Goal: Find specific fact: Find specific fact

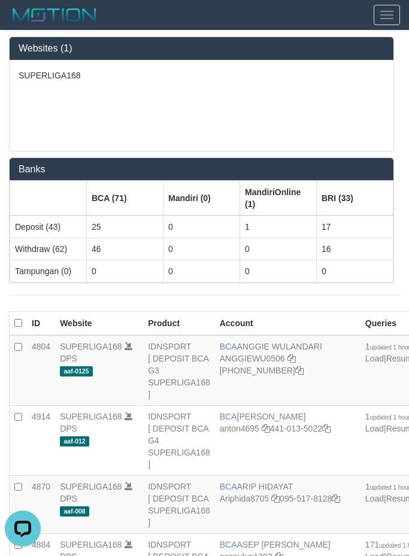
click at [184, 98] on div "SUPERLIGA168" at bounding box center [201, 105] width 383 height 90
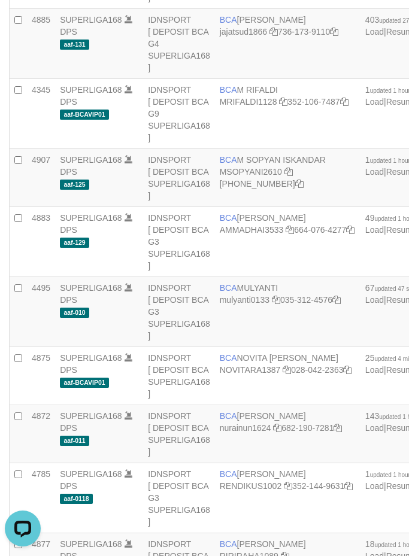
scroll to position [2505, 0]
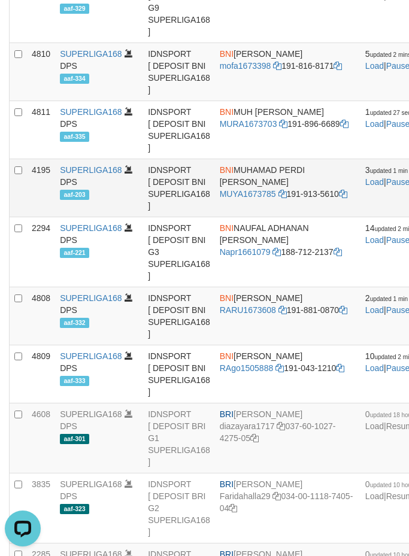
click at [220, 175] on span "BNI" at bounding box center [227, 170] width 14 height 10
copy td "BNI MUHAMAD PERDI NUR YAMAN"
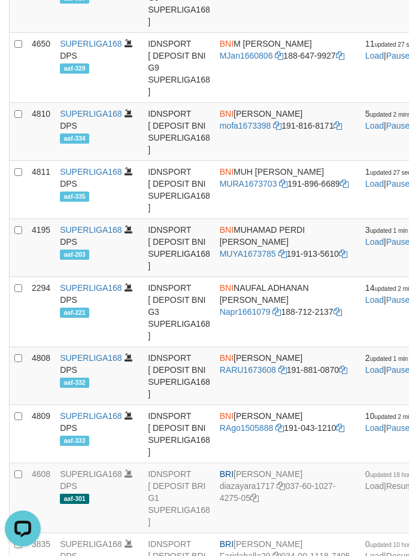
scroll to position [2051, 0]
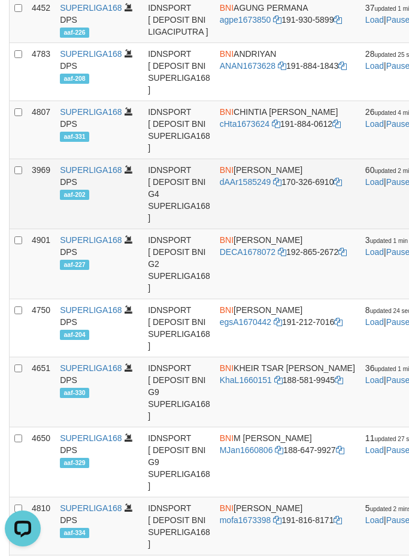
click at [278, 229] on td "BNI [PERSON_NAME] dAAr1585249 170-326-6910" at bounding box center [287, 194] width 145 height 70
copy td "BNI [PERSON_NAME]"
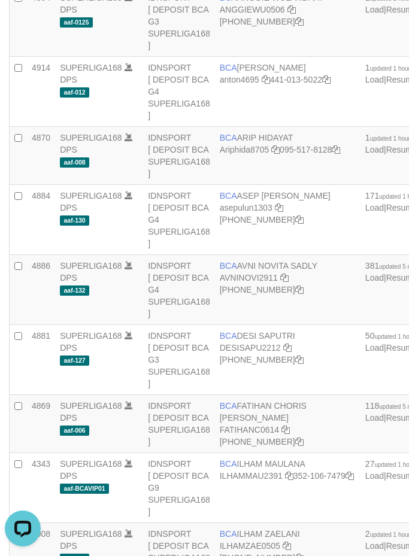
scroll to position [3379, 0]
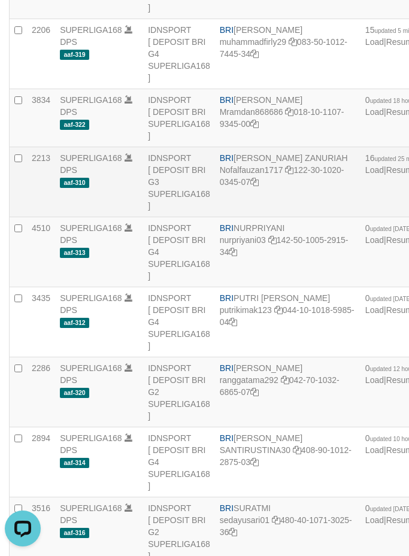
click at [282, 217] on td "BRI [PERSON_NAME] ZANURIAH Nofalfauzan1717 122-30-1020-0345-07" at bounding box center [287, 182] width 145 height 70
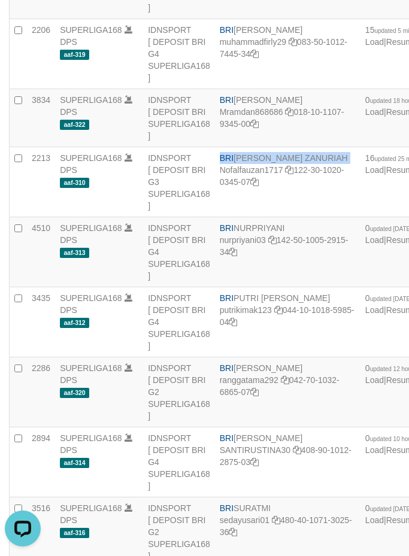
copy td "BRI [PERSON_NAME] ZANURIAH"
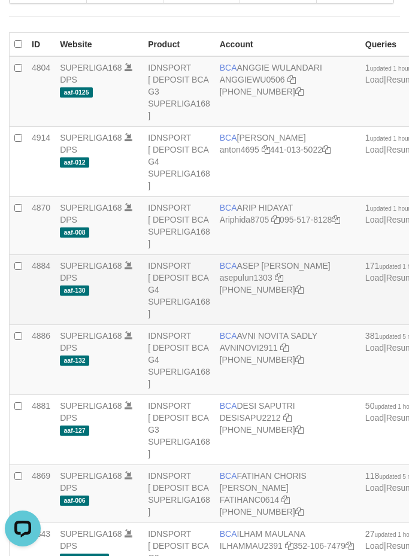
click at [272, 288] on td "BCA [PERSON_NAME] asepulun1303 [PHONE_NUMBER]" at bounding box center [287, 290] width 145 height 70
click at [271, 288] on td "BCA [PERSON_NAME] asepulun1303 [PHONE_NUMBER]" at bounding box center [287, 290] width 145 height 70
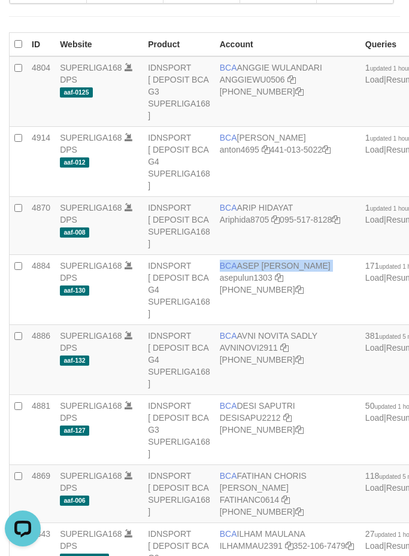
copy td "BCA ASEP [PERSON_NAME]"
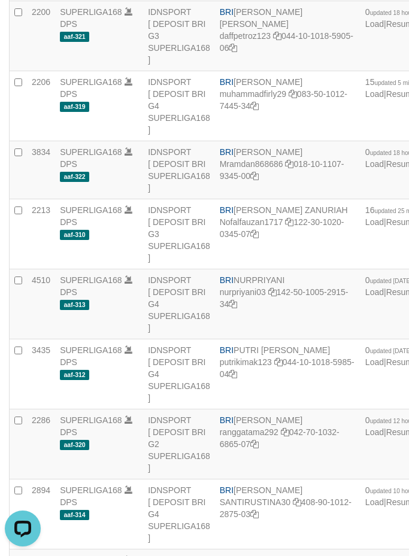
scroll to position [3799, 0]
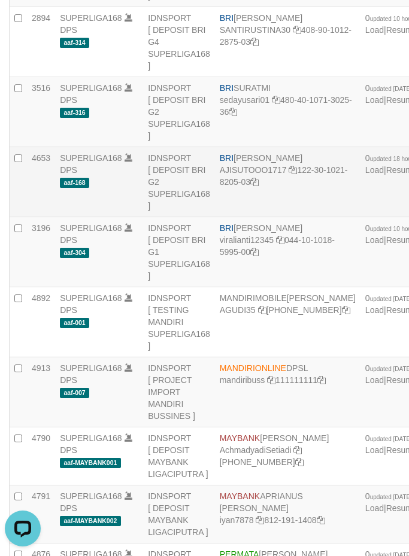
click at [251, 217] on td "BRI [PERSON_NAME] AJISUTOOO1717 122-30-1021-8205-03" at bounding box center [287, 182] width 145 height 70
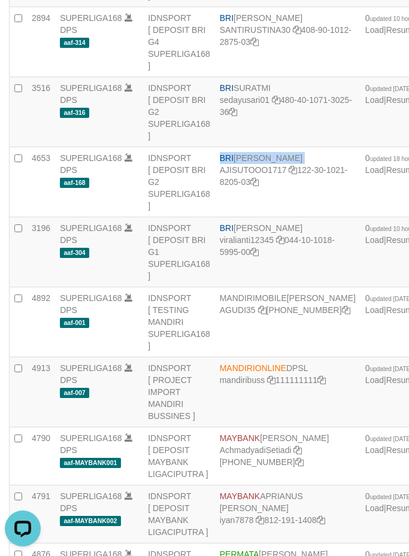
copy td "BRI [PERSON_NAME]"
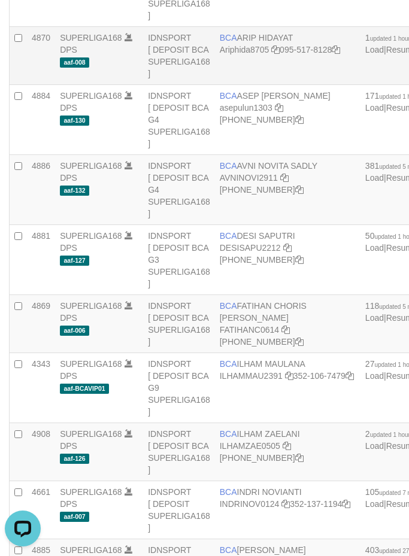
scroll to position [2749, 0]
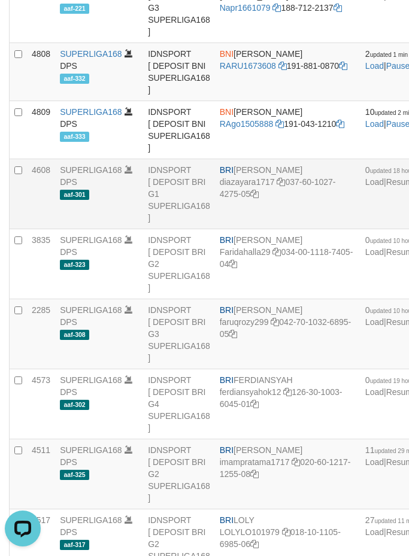
click at [266, 229] on td "BRI [PERSON_NAME] diazayara1717 037-60-1027-4275-05" at bounding box center [287, 194] width 145 height 70
copy td "[PERSON_NAME] [PERSON_NAME]"
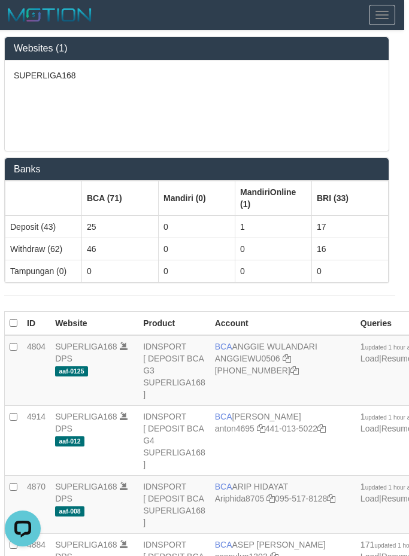
scroll to position [1259, 5]
